Goal: Task Accomplishment & Management: Manage account settings

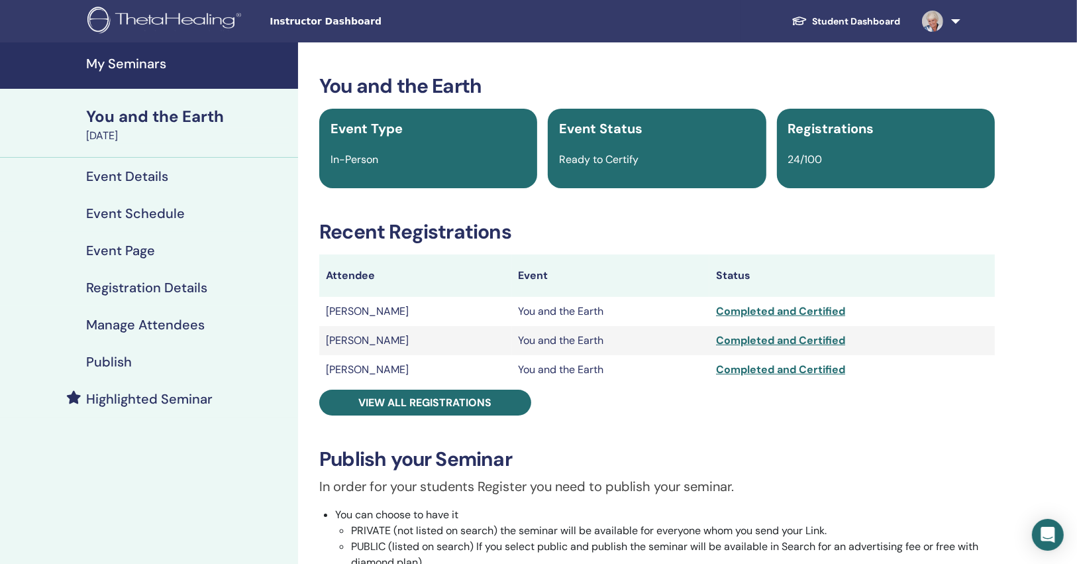
click at [138, 64] on h4 "My Seminars" at bounding box center [188, 64] width 204 height 16
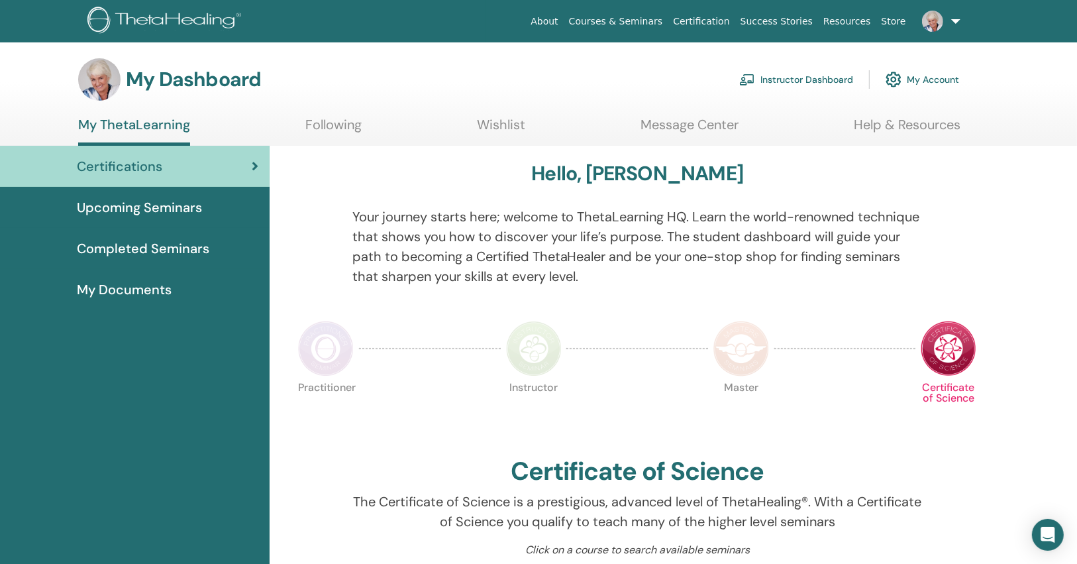
click at [771, 84] on link "Instructor Dashboard" at bounding box center [796, 79] width 114 height 29
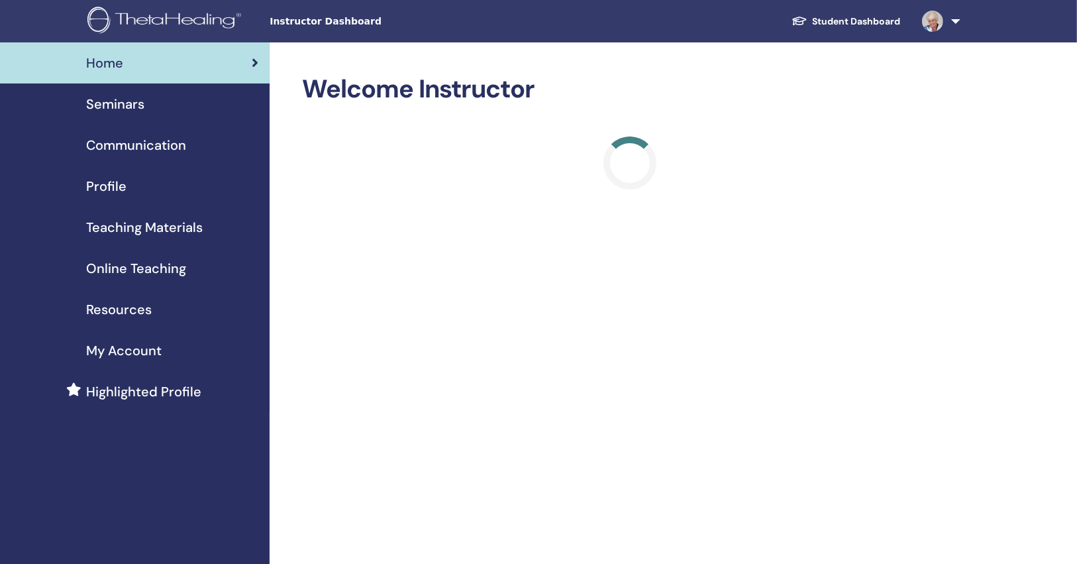
click at [143, 97] on span "Seminars" at bounding box center [115, 104] width 58 height 20
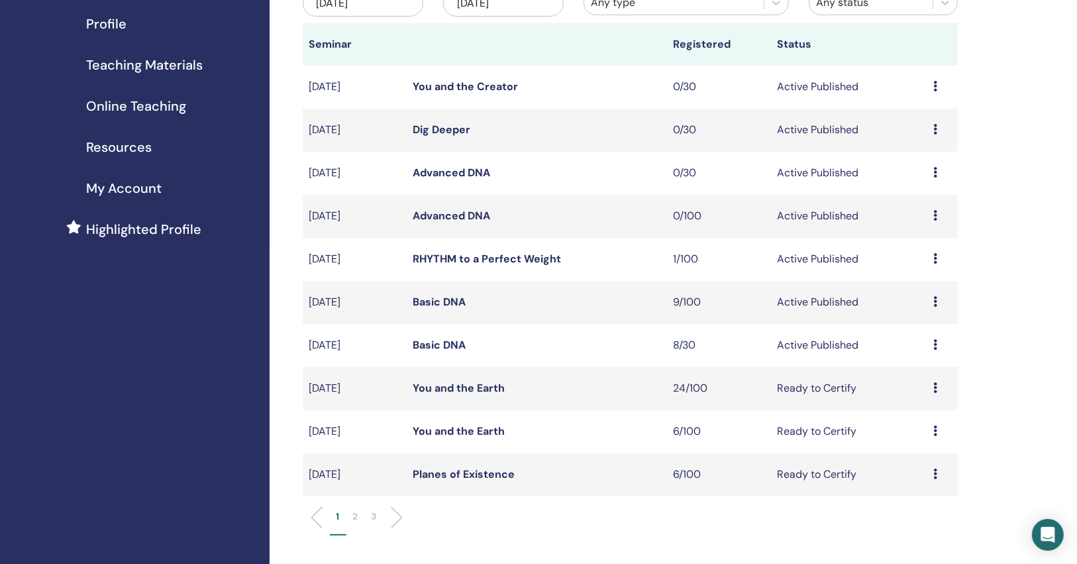
scroll to position [106, 0]
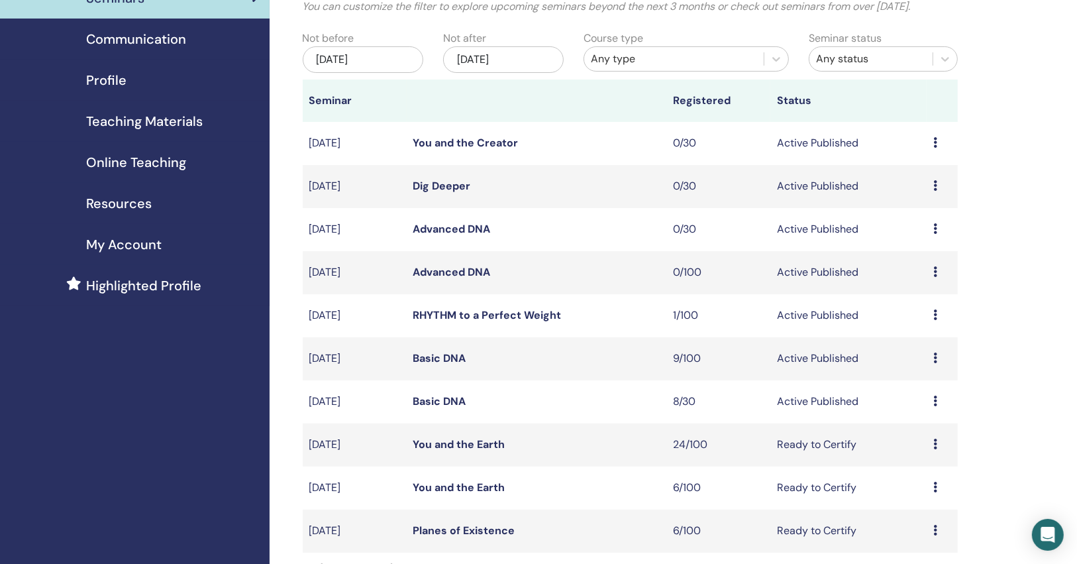
click at [459, 442] on link "You and the Earth" at bounding box center [459, 444] width 92 height 14
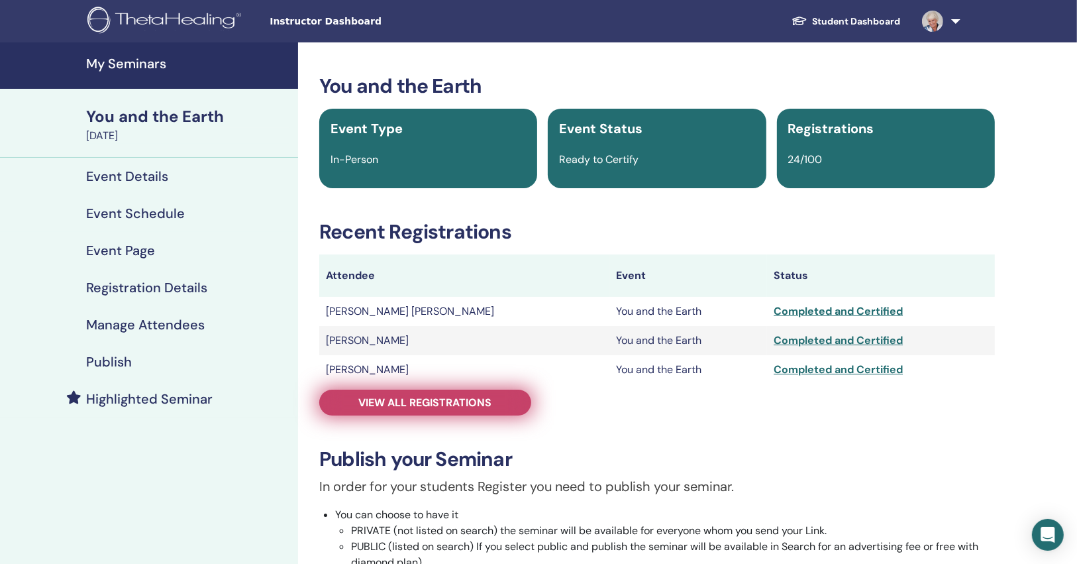
click at [466, 405] on span "View all registrations" at bounding box center [425, 402] width 133 height 14
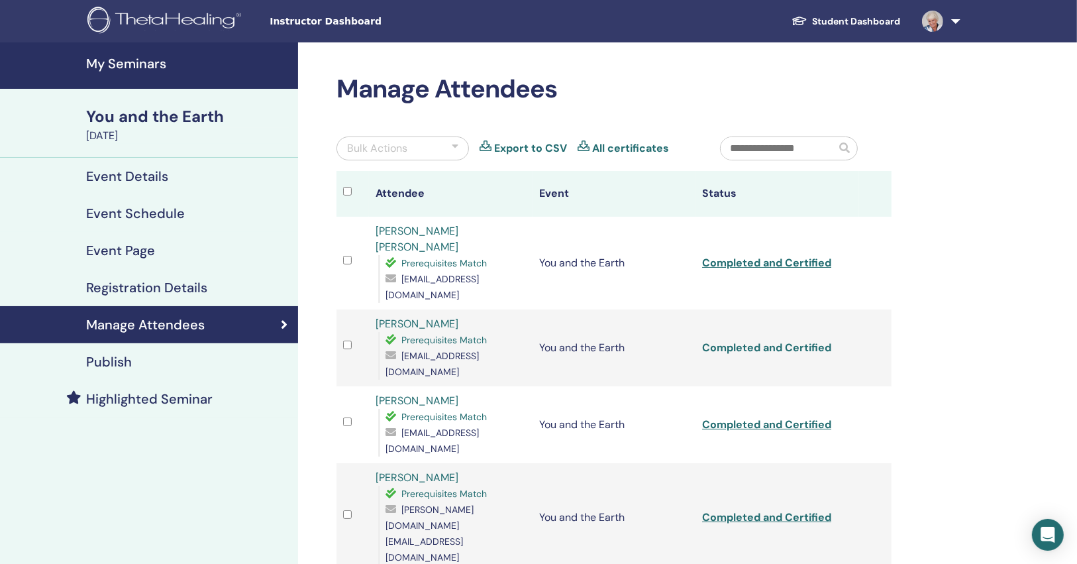
click at [750, 340] on link "Completed and Certified" at bounding box center [766, 347] width 129 height 14
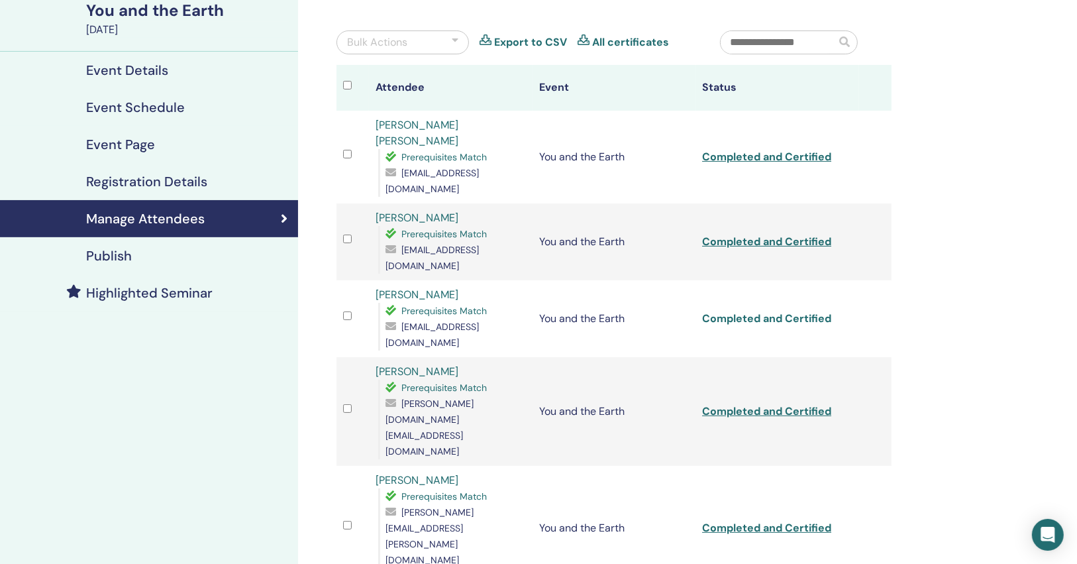
click at [751, 311] on link "Completed and Certified" at bounding box center [766, 318] width 129 height 14
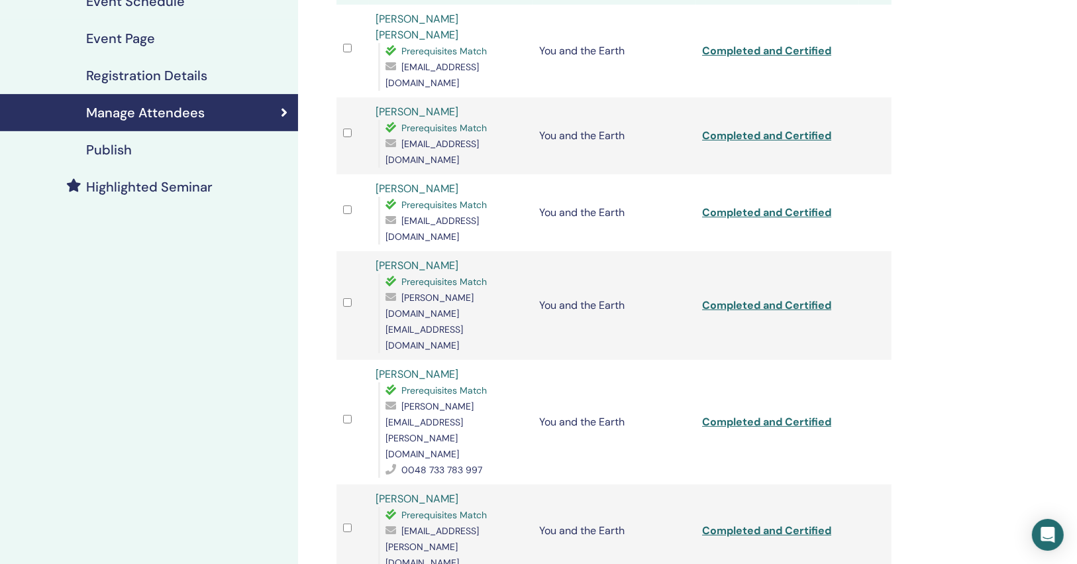
drag, startPoint x: 987, startPoint y: 295, endPoint x: 994, endPoint y: 276, distance: 19.9
click at [776, 298] on link "Completed and Certified" at bounding box center [766, 305] width 129 height 14
click at [756, 415] on link "Completed and Certified" at bounding box center [766, 422] width 129 height 14
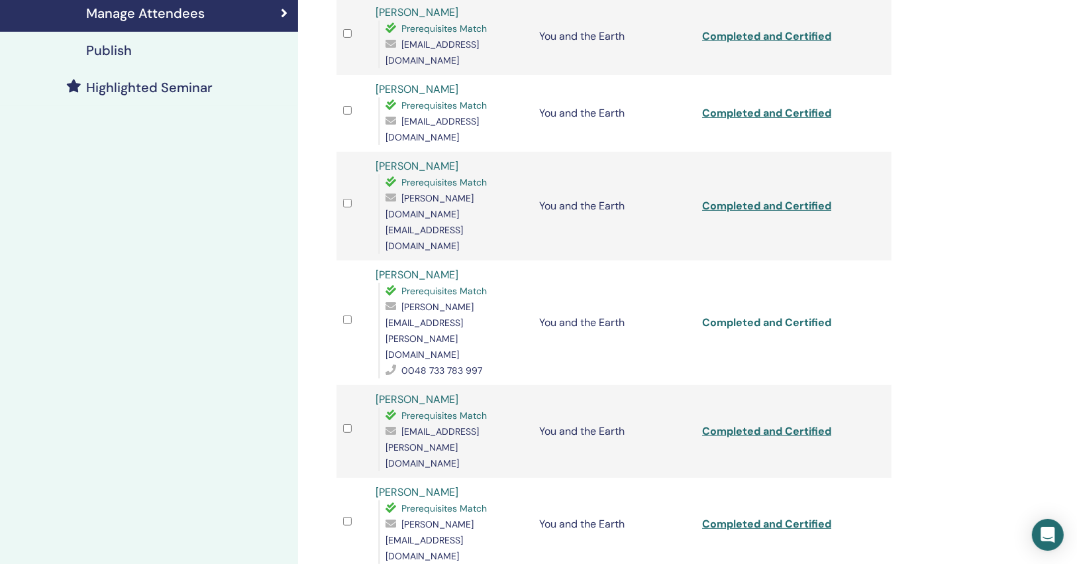
scroll to position [318, 0]
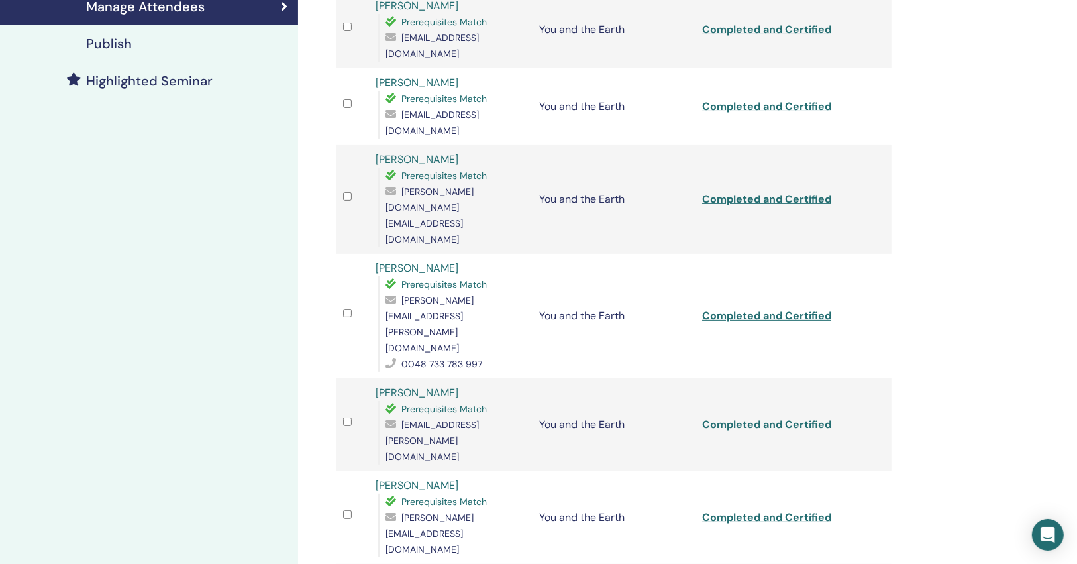
click at [765, 417] on link "Completed and Certified" at bounding box center [766, 424] width 129 height 14
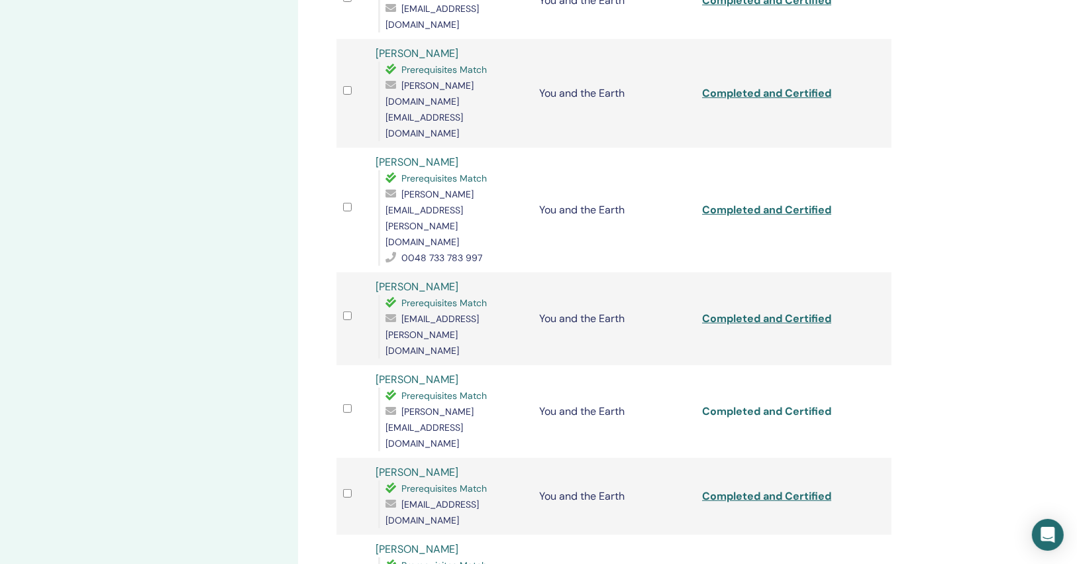
click at [774, 404] on link "Completed and Certified" at bounding box center [766, 411] width 129 height 14
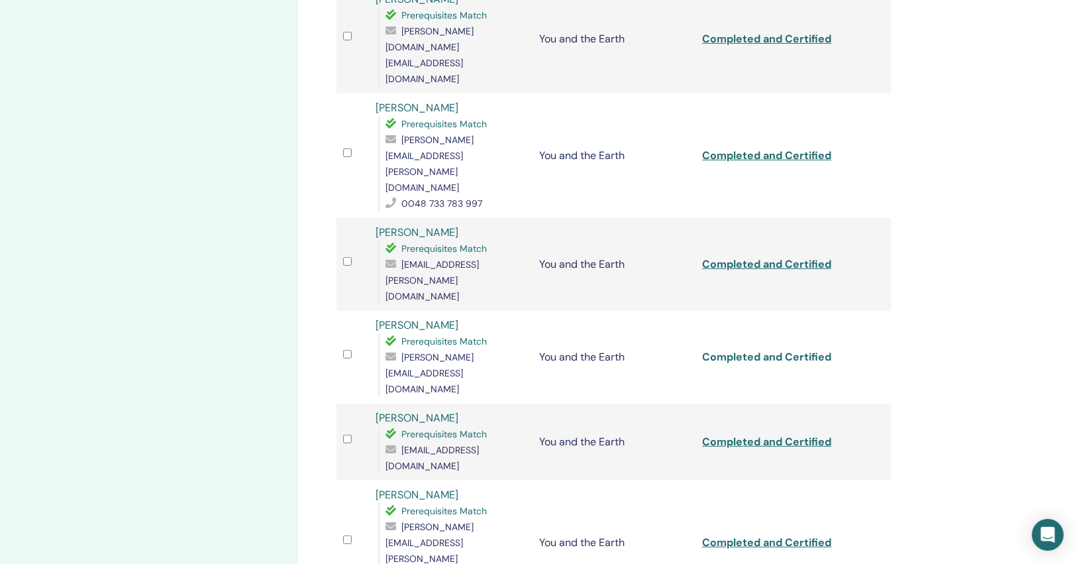
scroll to position [530, 0]
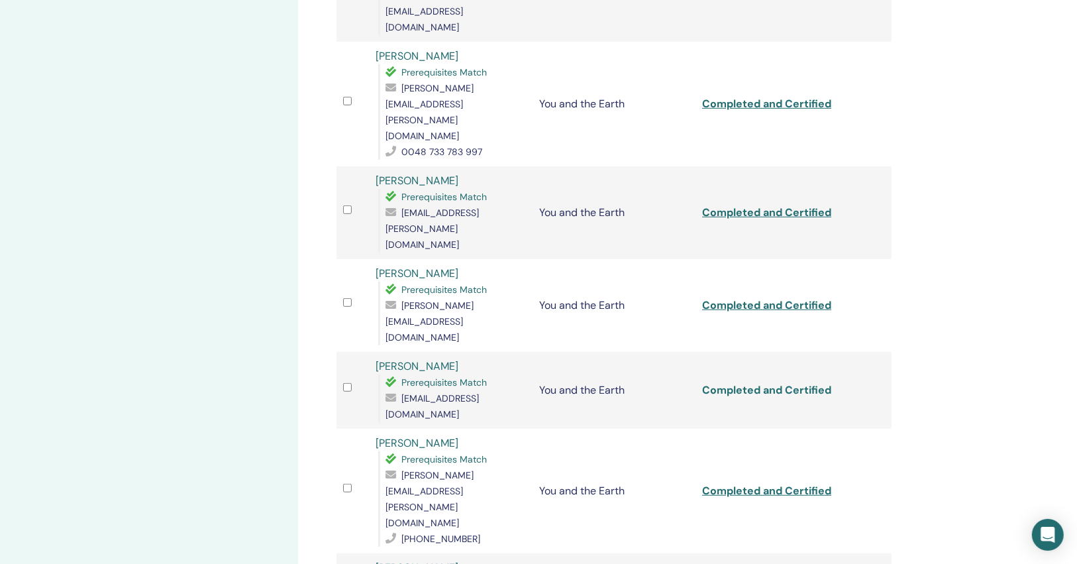
click at [753, 383] on link "Completed and Certified" at bounding box center [766, 390] width 129 height 14
click at [759, 484] on link "Completed and Certified" at bounding box center [766, 491] width 129 height 14
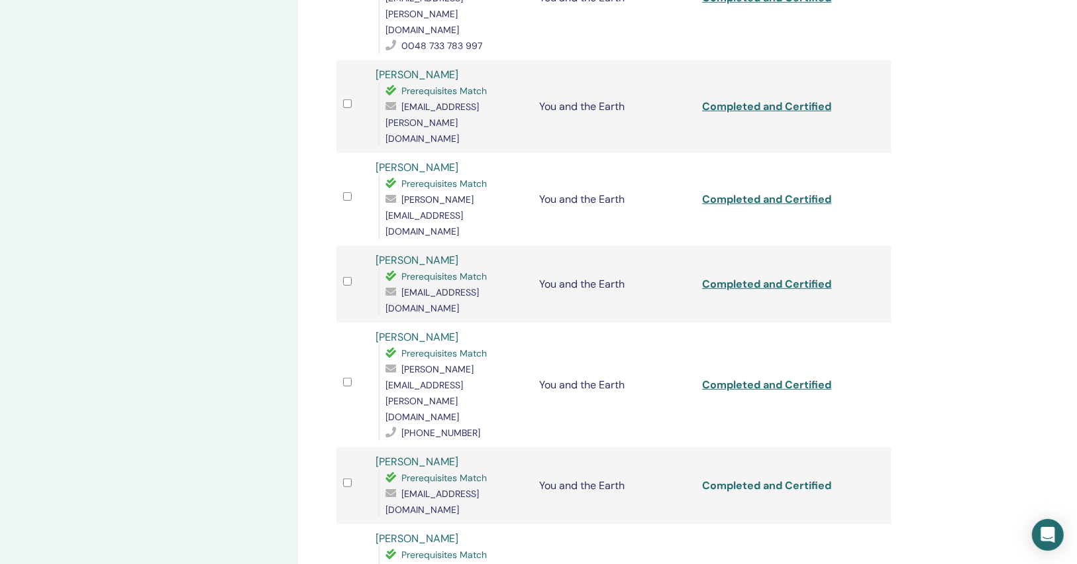
click at [762, 478] on link "Completed and Certified" at bounding box center [766, 485] width 129 height 14
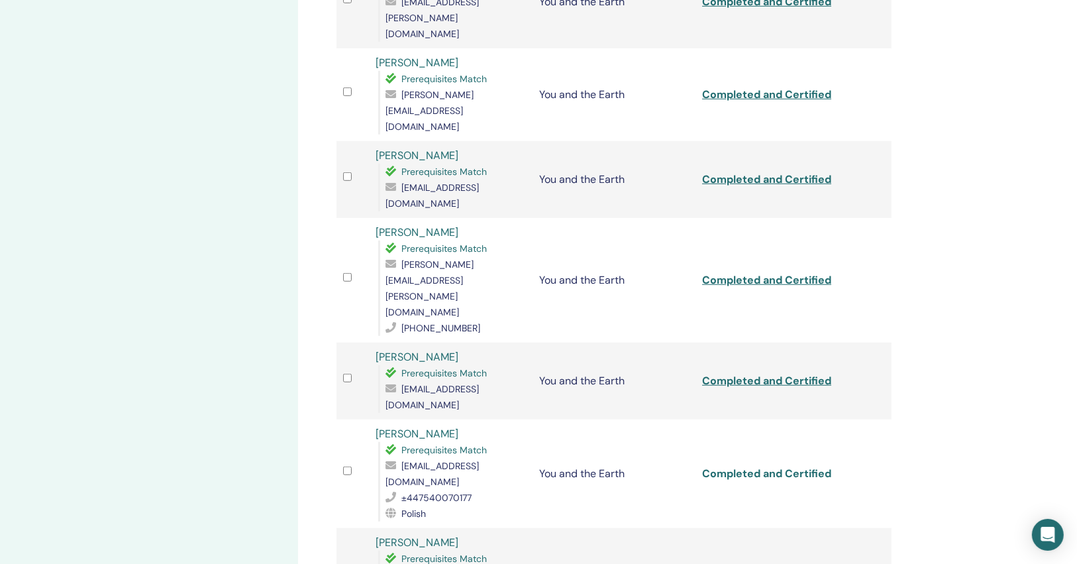
scroll to position [742, 0]
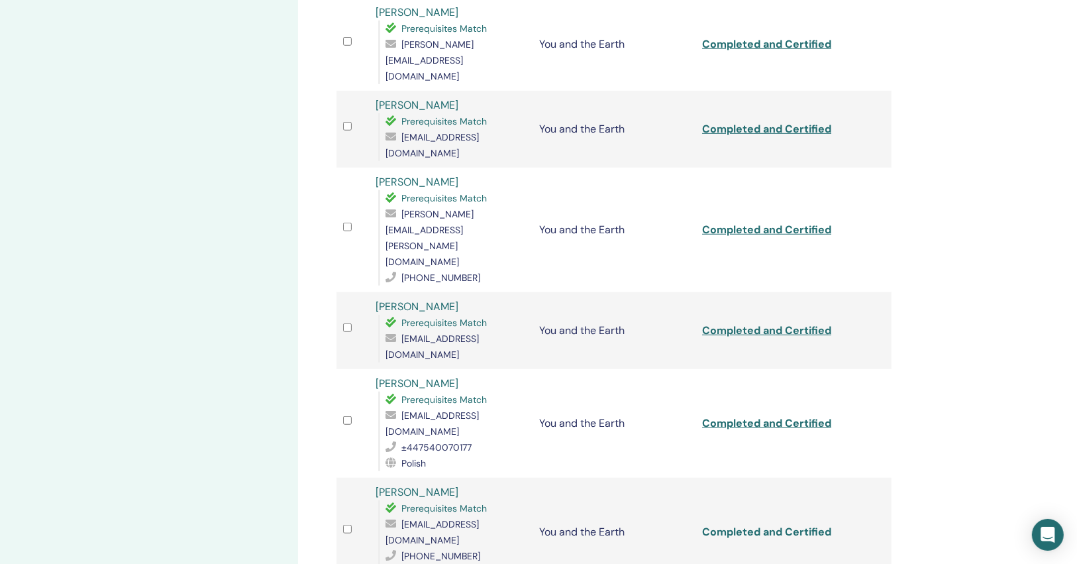
scroll to position [848, 0]
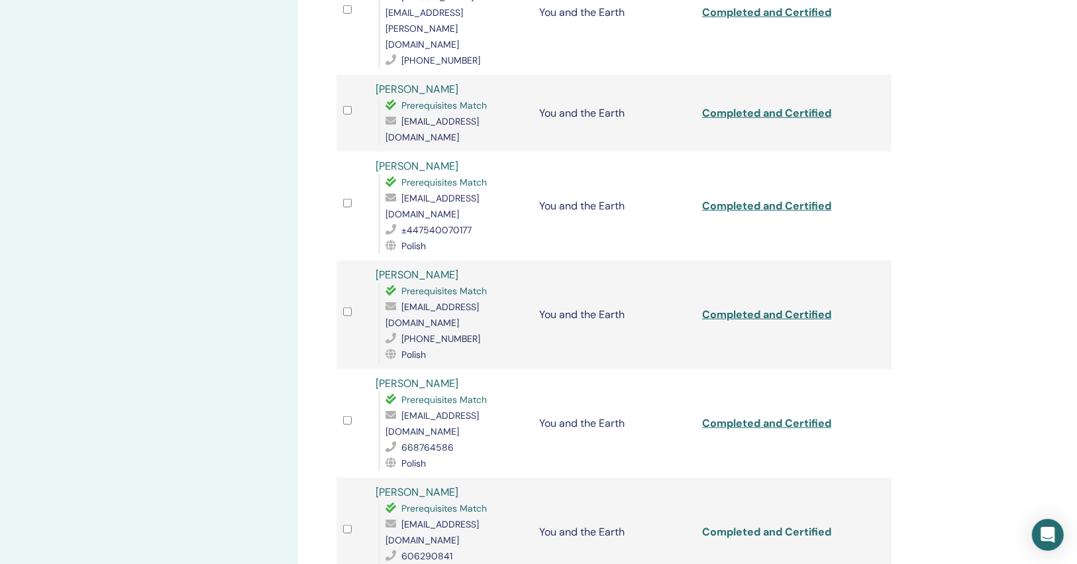
scroll to position [1060, 0]
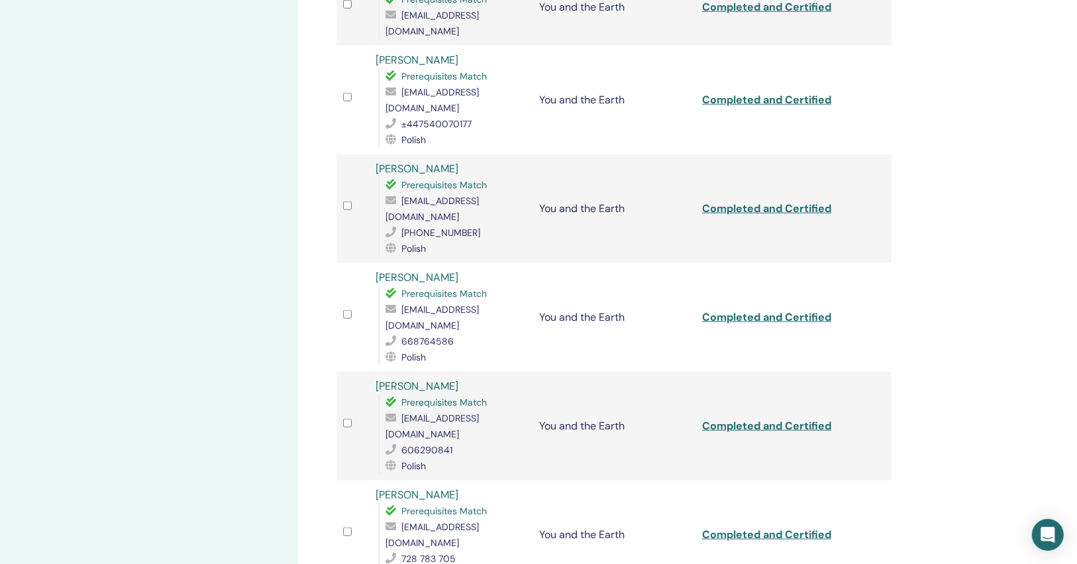
scroll to position [1166, 0]
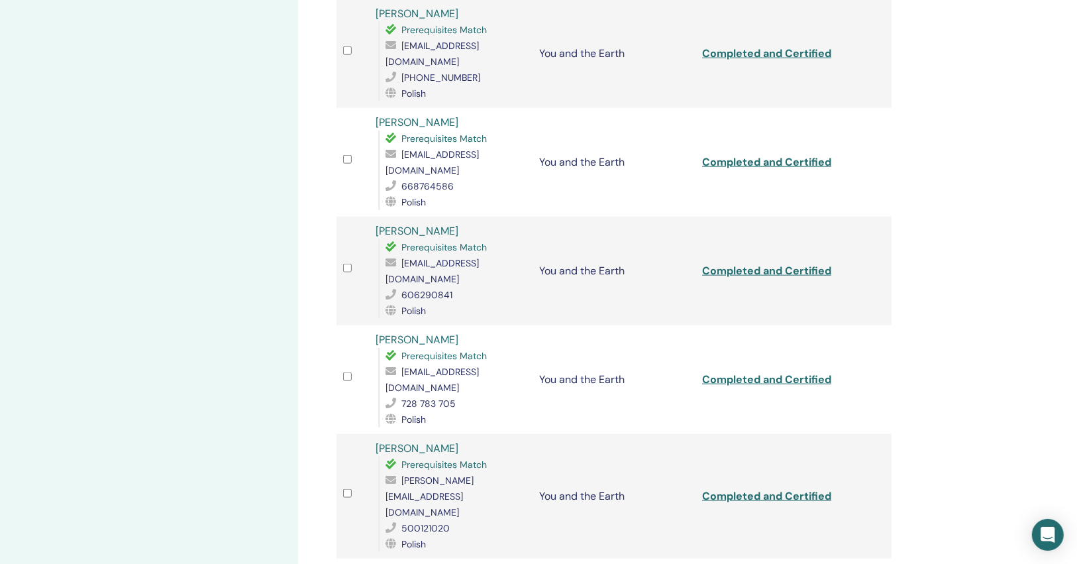
scroll to position [1272, 0]
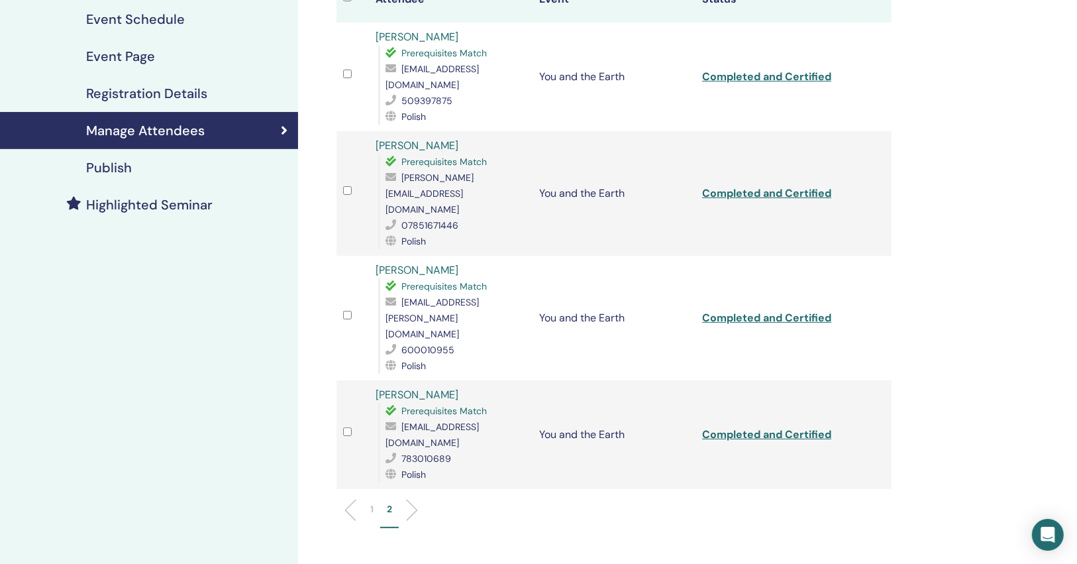
scroll to position [143, 0]
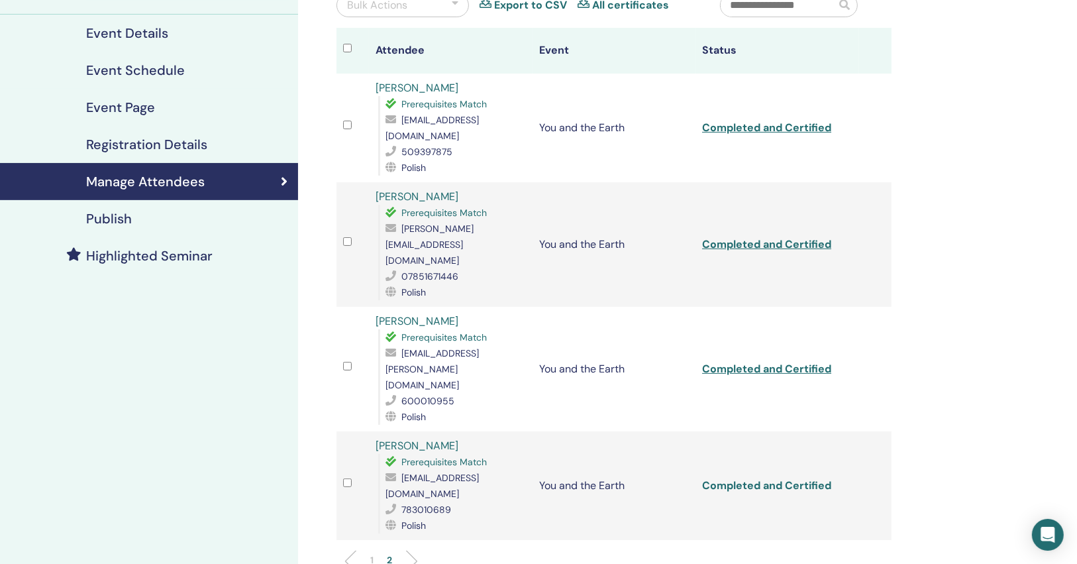
click at [767, 478] on link "Completed and Certified" at bounding box center [766, 485] width 129 height 14
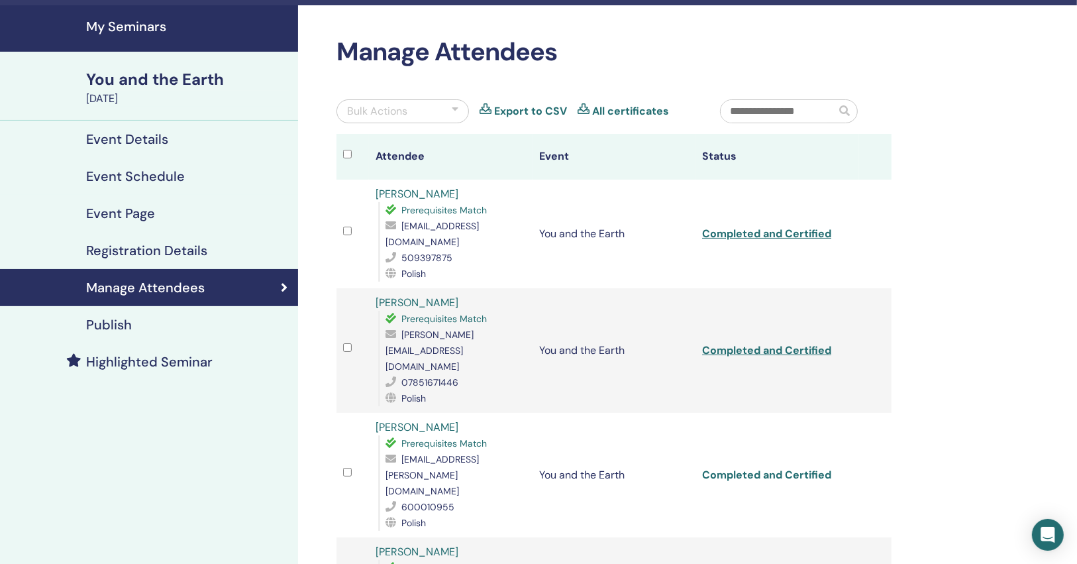
click at [768, 468] on link "Completed and Certified" at bounding box center [766, 475] width 129 height 14
click at [770, 343] on link "Completed and Certified" at bounding box center [766, 350] width 129 height 14
click at [752, 227] on link "Completed and Certified" at bounding box center [766, 234] width 129 height 14
